Goal: Check status: Check status

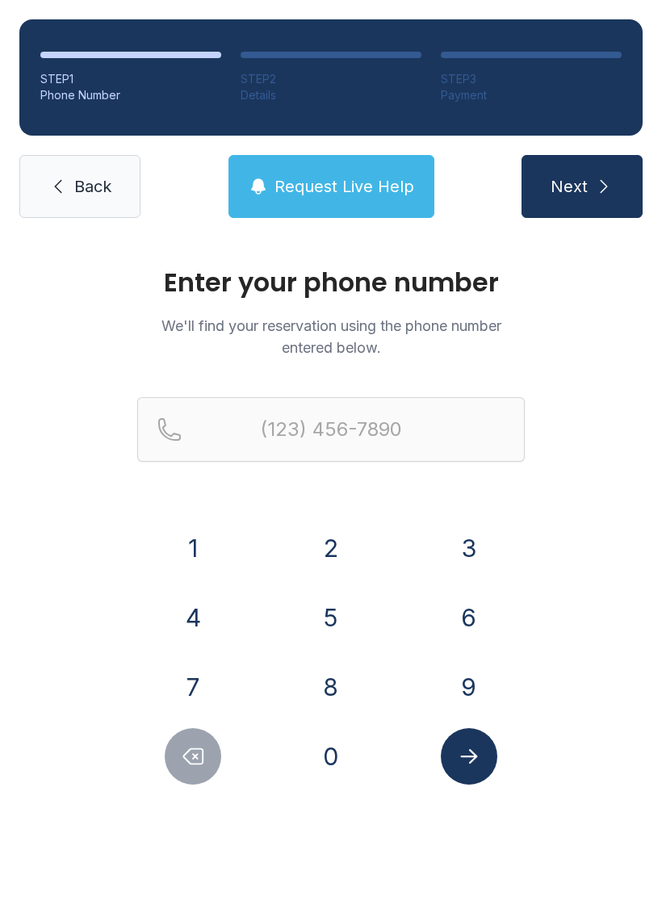
click at [474, 688] on button "9" at bounding box center [469, 687] width 57 height 57
click at [189, 536] on button "1" at bounding box center [193, 548] width 57 height 57
click at [317, 757] on button "0" at bounding box center [331, 756] width 57 height 57
click at [325, 542] on button "2" at bounding box center [331, 548] width 57 height 57
click at [326, 614] on button "5" at bounding box center [331, 617] width 57 height 57
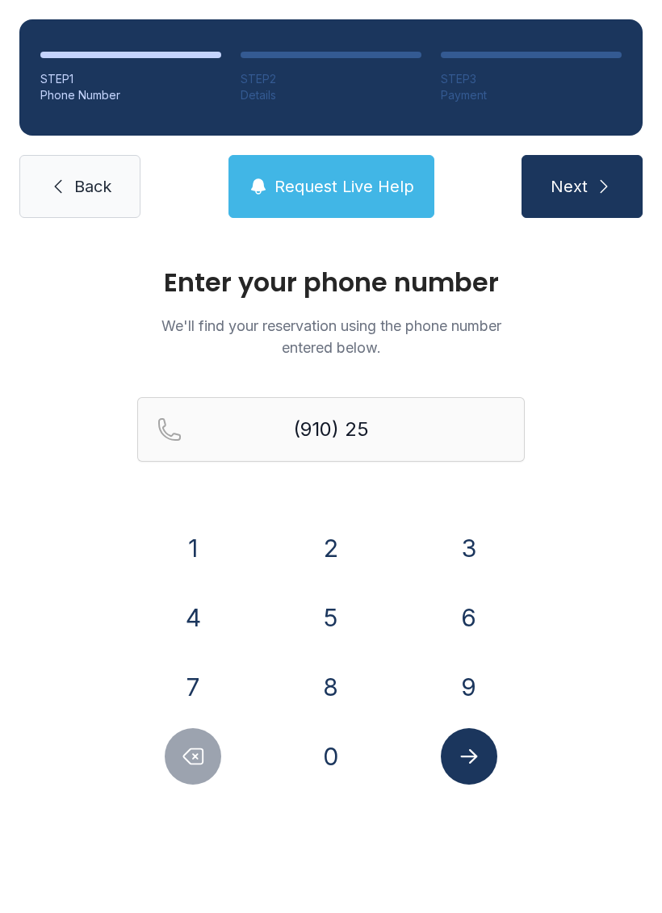
click at [183, 671] on button "7" at bounding box center [193, 687] width 57 height 57
click at [463, 540] on button "3" at bounding box center [469, 548] width 57 height 57
click at [321, 761] on button "0" at bounding box center [331, 756] width 57 height 57
click at [466, 616] on button "6" at bounding box center [469, 617] width 57 height 57
click at [466, 615] on button "6" at bounding box center [469, 617] width 57 height 57
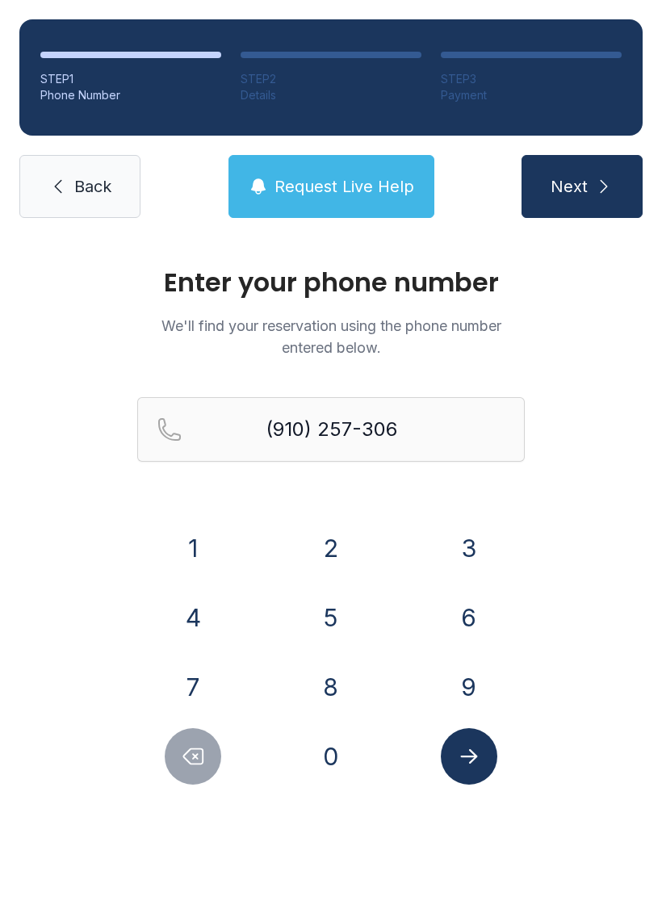
type input "[PHONE_NUMBER]"
click at [464, 753] on icon "Submit lookup form" at bounding box center [469, 757] width 24 height 24
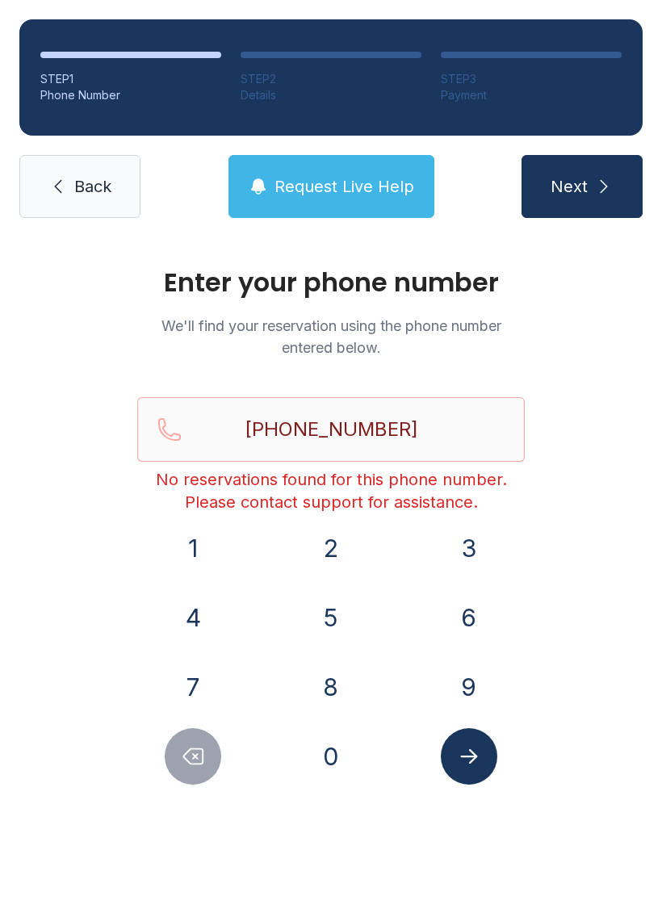
click at [551, 182] on span "Next" at bounding box center [569, 186] width 37 height 23
